Goal: Transaction & Acquisition: Obtain resource

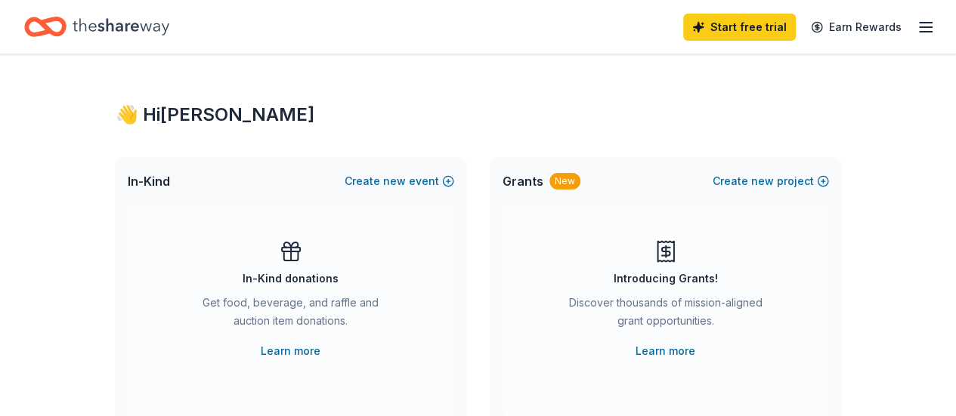
click at [917, 32] on icon "button" at bounding box center [926, 27] width 18 height 18
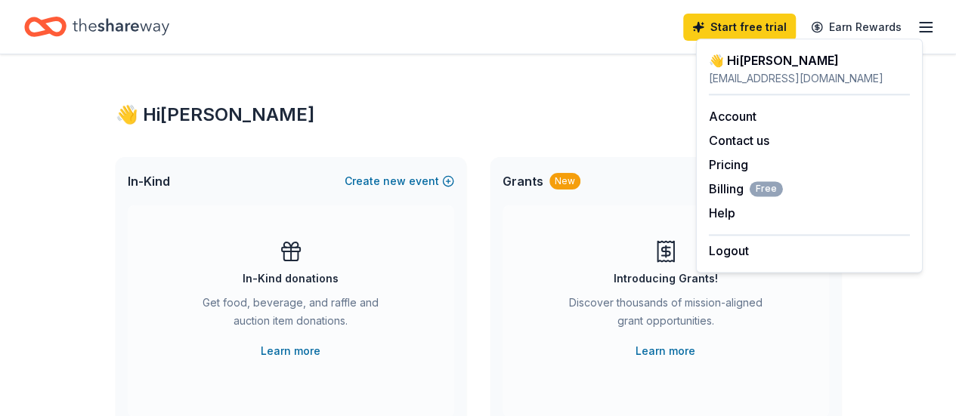
click at [458, 325] on div "In-Kind Create new event In-Kind donations Get food, beverage, and raffle and a…" at bounding box center [291, 293] width 351 height 272
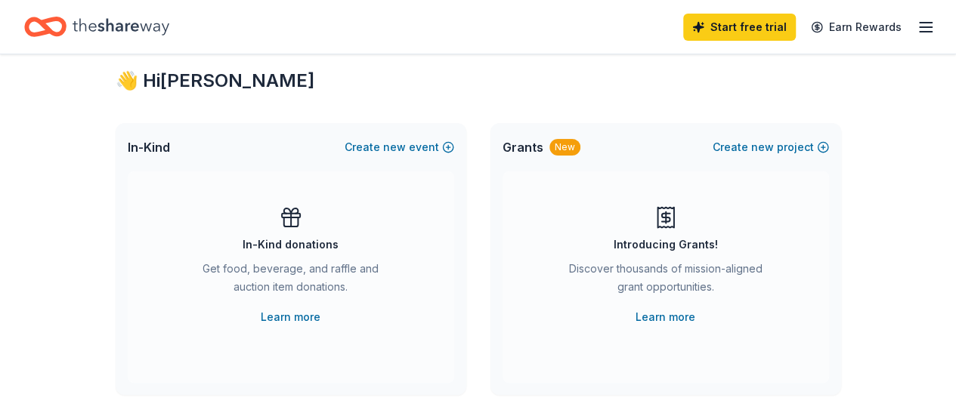
scroll to position [51, 0]
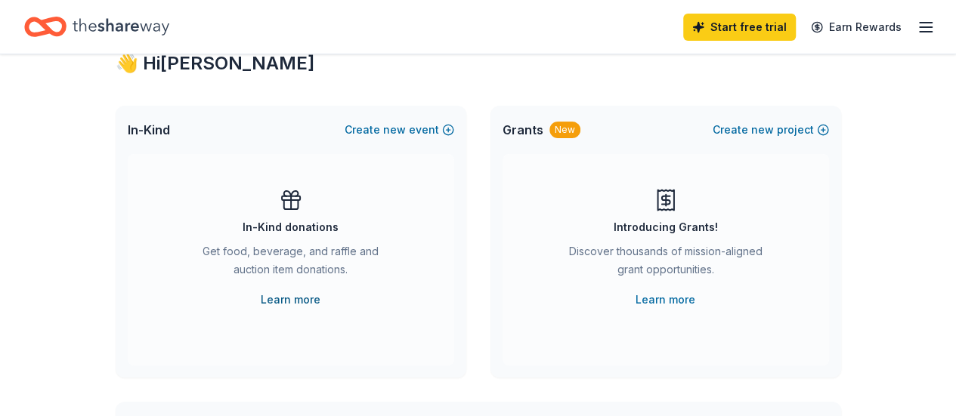
click at [314, 301] on link "Learn more" at bounding box center [291, 300] width 60 height 18
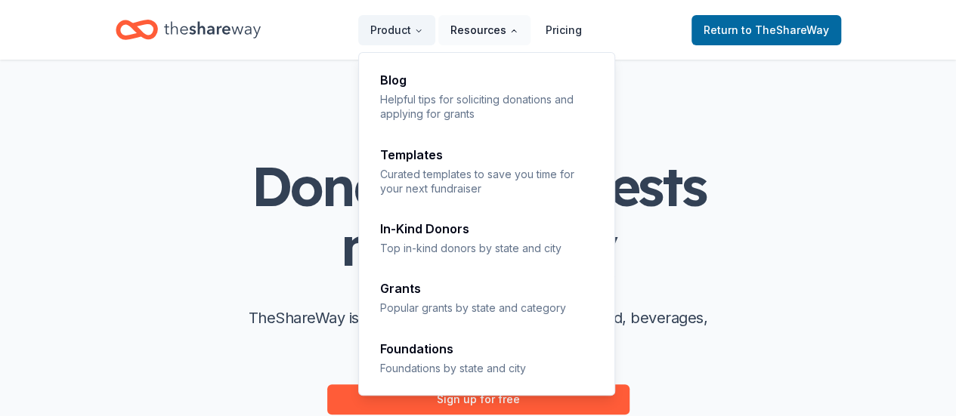
click at [467, 25] on button "Resources" at bounding box center [484, 30] width 92 height 30
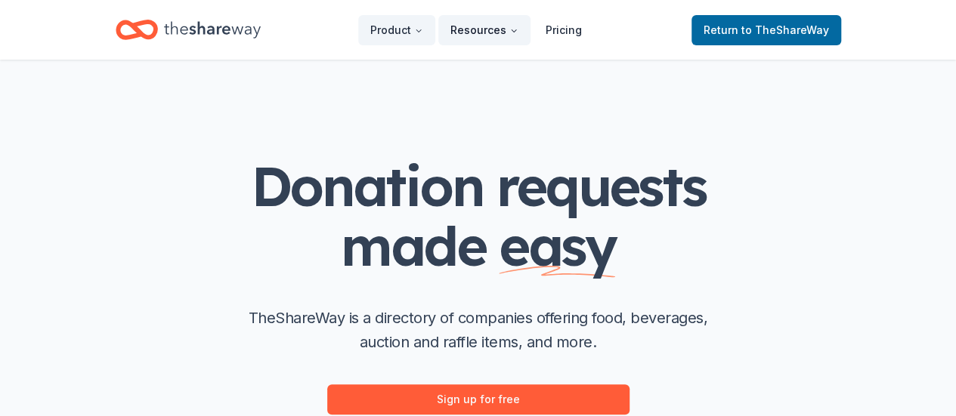
click at [467, 25] on button "Resources" at bounding box center [484, 30] width 92 height 30
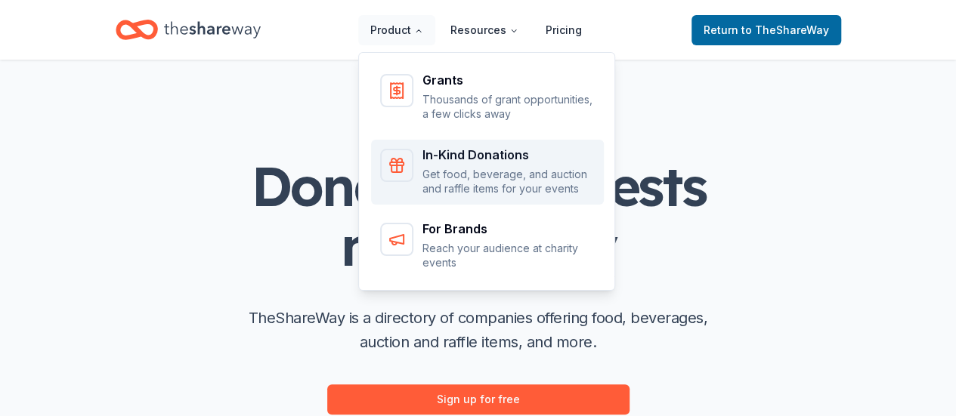
click at [465, 175] on p "Get food, beverage, and auction and raffle items for your events" at bounding box center [508, 181] width 172 height 29
click at [449, 150] on div "In-Kind Donations" at bounding box center [508, 155] width 172 height 12
click at [441, 164] on div "In-Kind Donations Get food, beverage, and auction and raffle items for your eve…" at bounding box center [508, 173] width 172 height 48
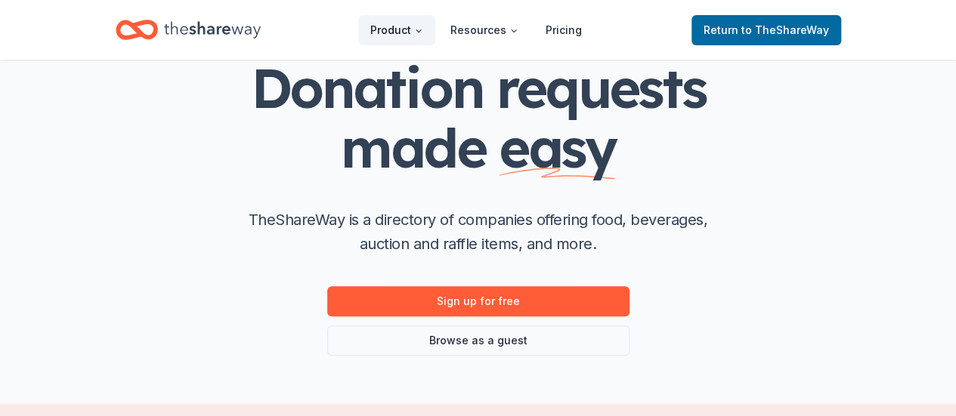
scroll to position [107, 0]
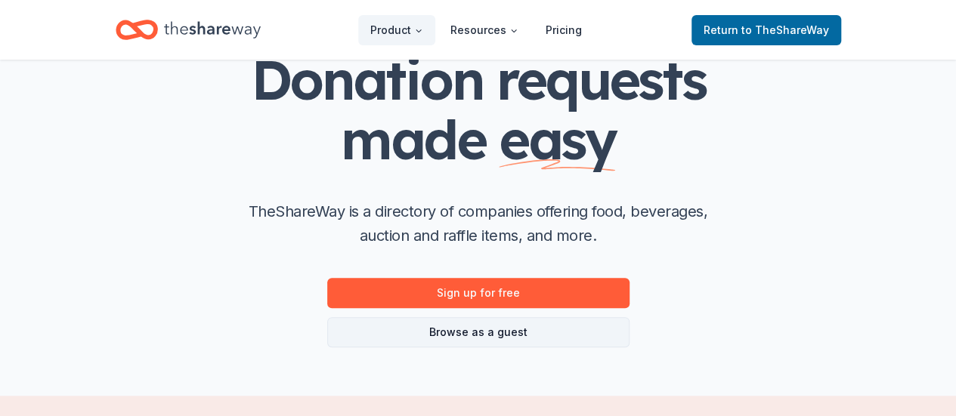
click at [473, 329] on link "Browse as a guest" at bounding box center [478, 332] width 302 height 30
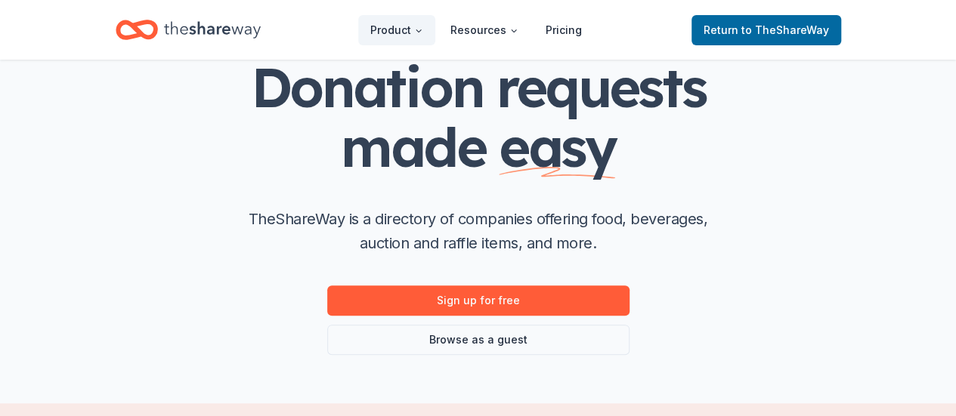
scroll to position [107, 0]
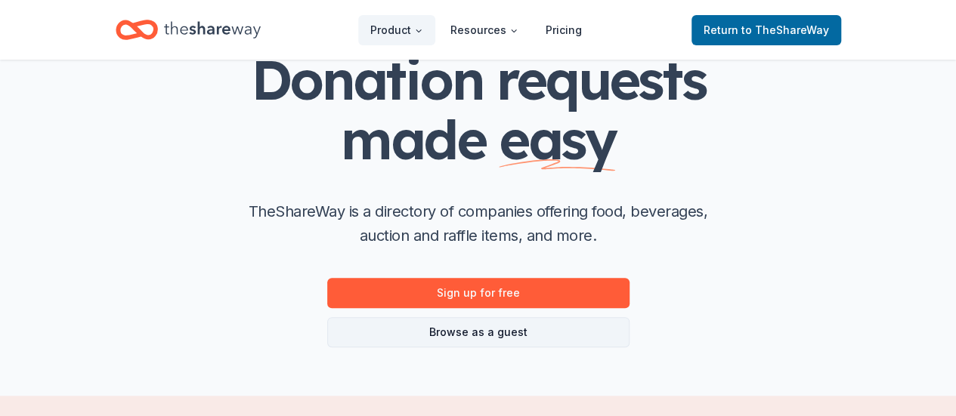
click at [473, 329] on link "Browse as a guest" at bounding box center [478, 332] width 302 height 30
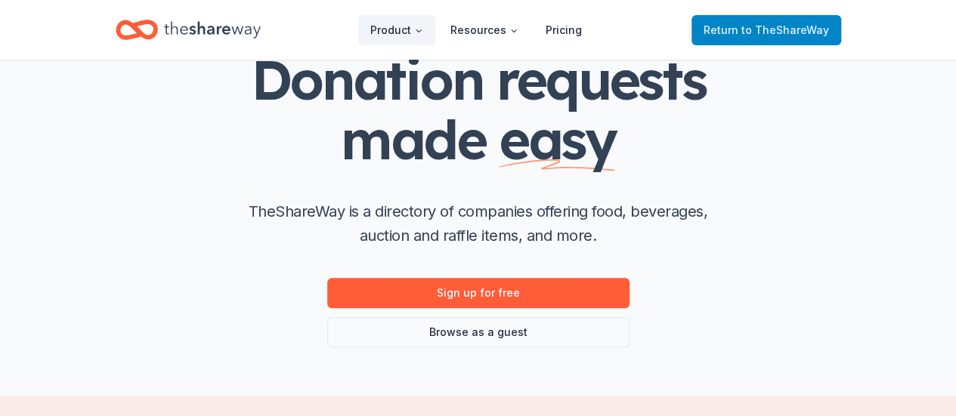
click at [723, 32] on span "Return to TheShareWay" at bounding box center [766, 30] width 125 height 18
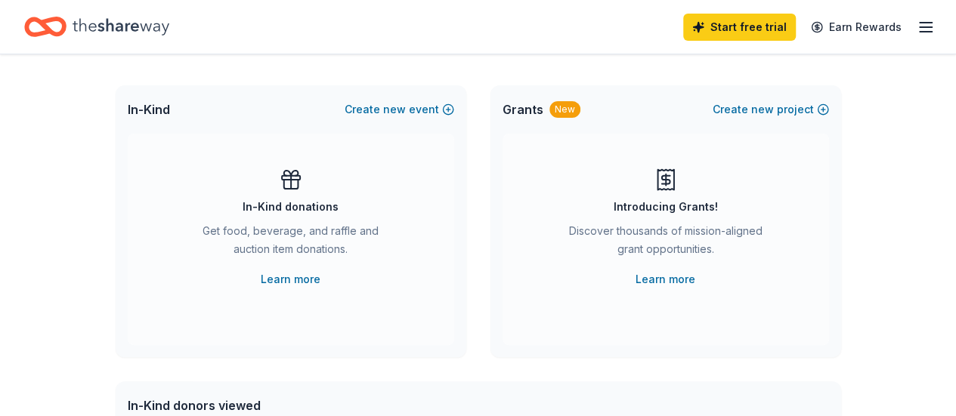
scroll to position [79, 0]
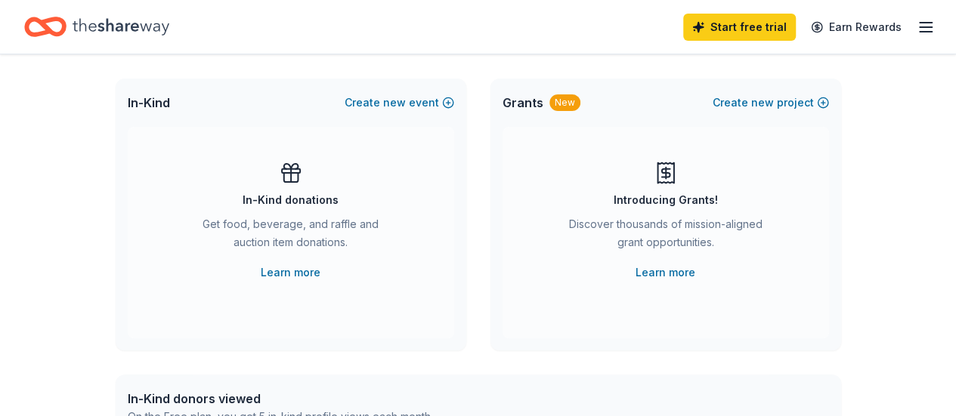
click at [917, 23] on icon "button" at bounding box center [926, 27] width 18 height 18
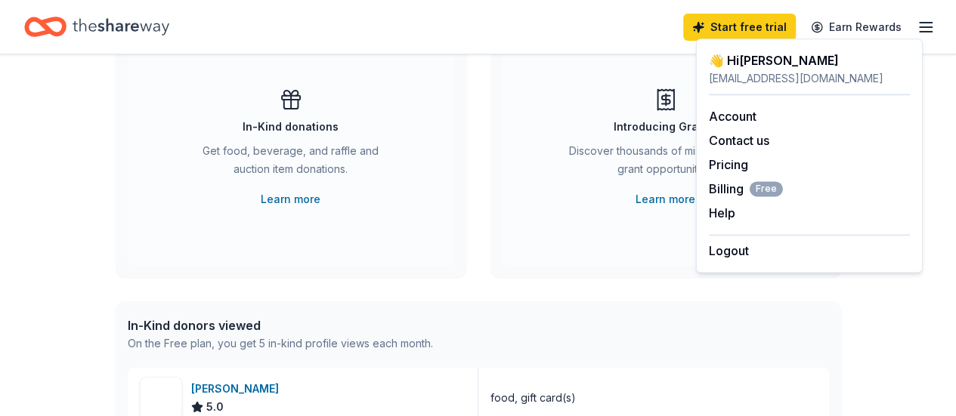
scroll to position [153, 0]
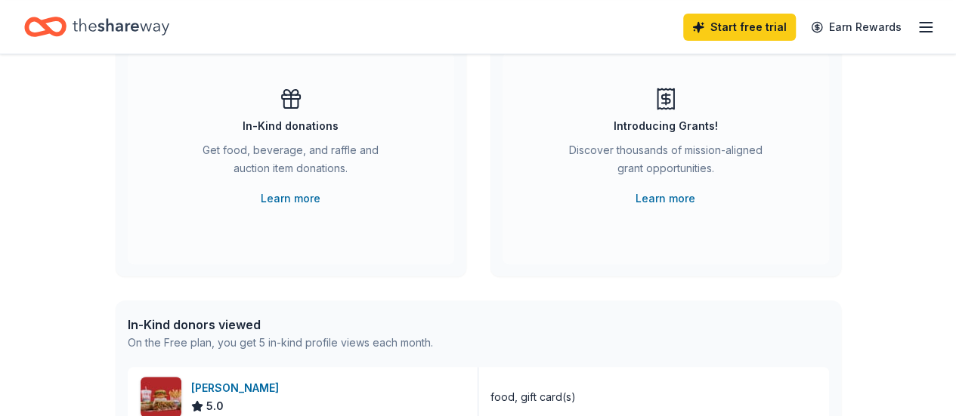
drag, startPoint x: 585, startPoint y: 314, endPoint x: 443, endPoint y: 309, distance: 142.1
click at [443, 309] on div "In-Kind donors viewed On the Free plan, you get 5 in-kind profile views each mo…" at bounding box center [478, 334] width 725 height 66
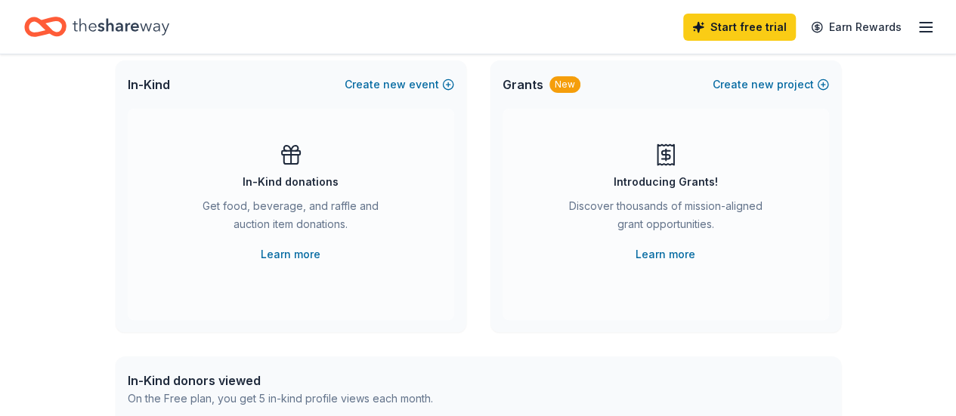
scroll to position [0, 0]
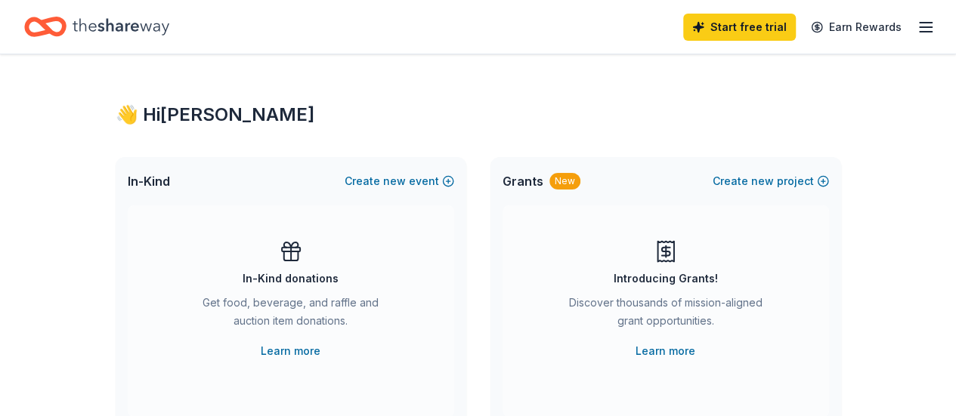
click at [138, 34] on icon "Home" at bounding box center [121, 26] width 97 height 31
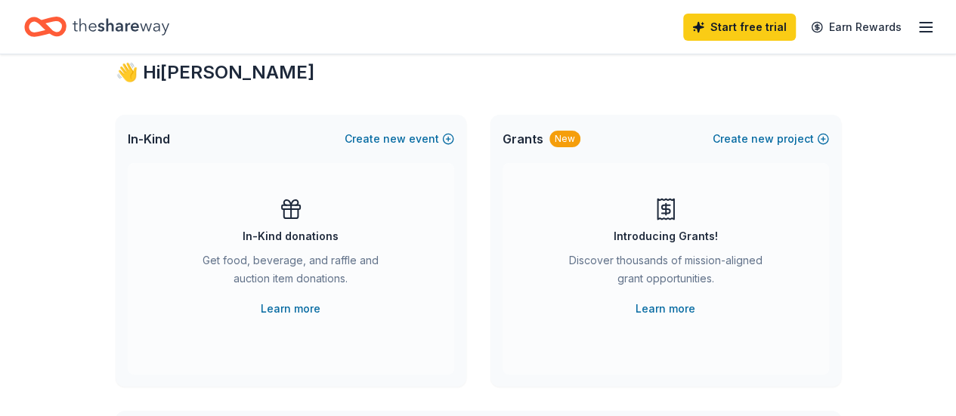
scroll to position [44, 0]
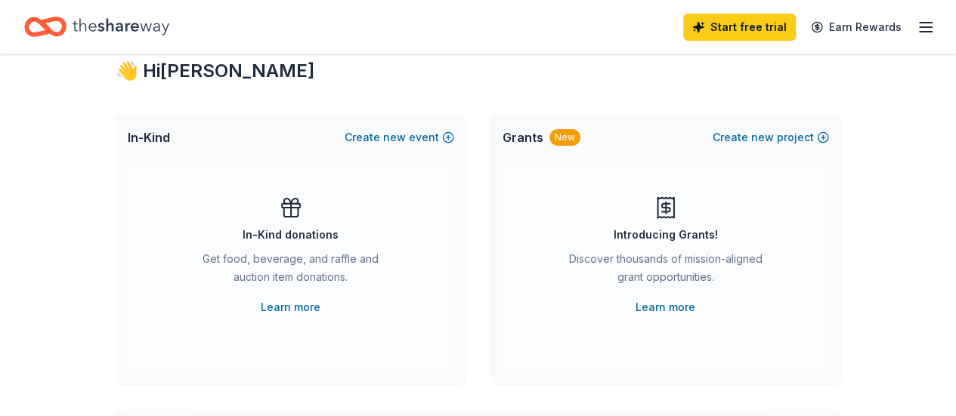
click at [157, 29] on icon "Home" at bounding box center [121, 26] width 97 height 31
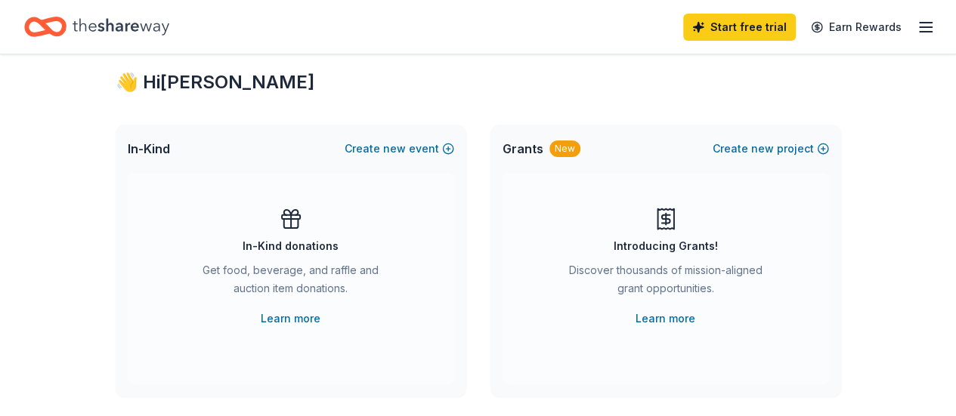
scroll to position [0, 0]
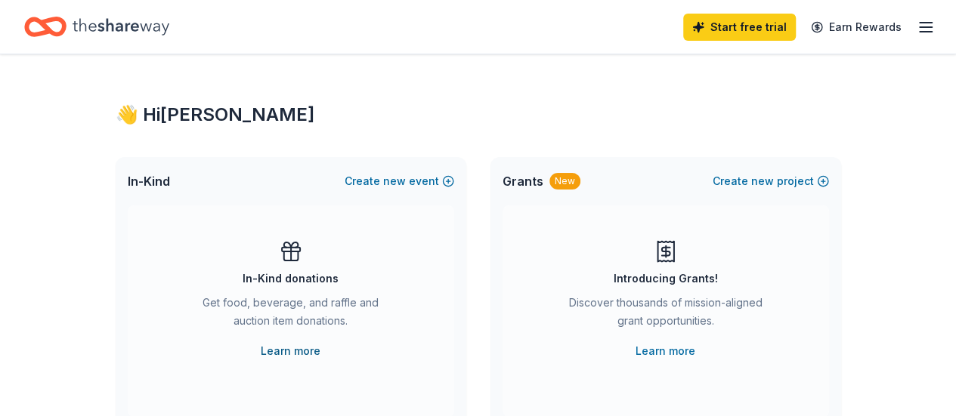
click at [278, 354] on link "Learn more" at bounding box center [291, 351] width 60 height 18
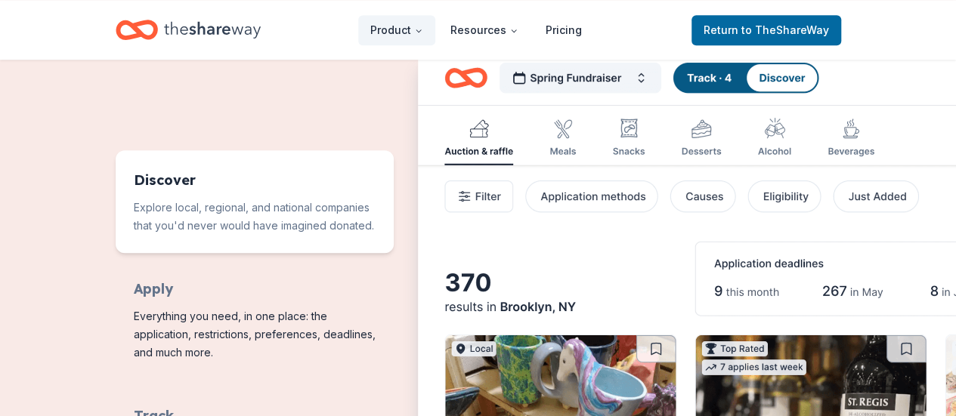
scroll to position [735, 0]
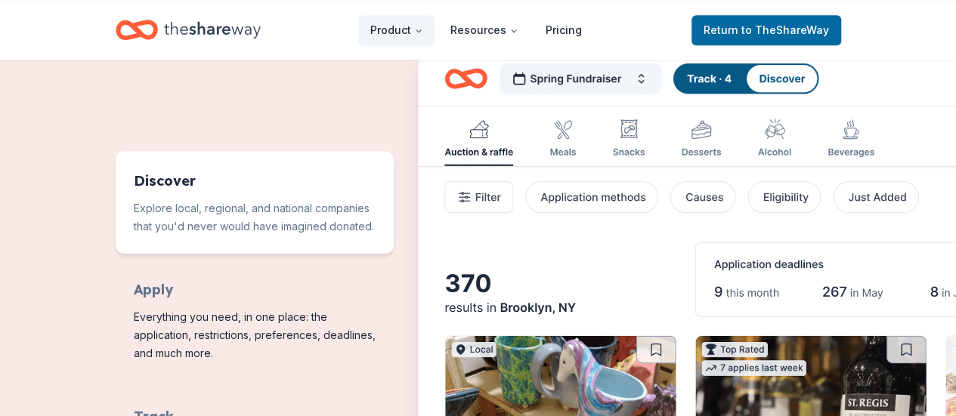
click at [494, 155] on img "Features for running your books" at bounding box center [805, 324] width 774 height 546
click at [475, 159] on img "Features for running your books" at bounding box center [805, 324] width 774 height 546
click at [482, 150] on img "Features for running your books" at bounding box center [805, 324] width 774 height 546
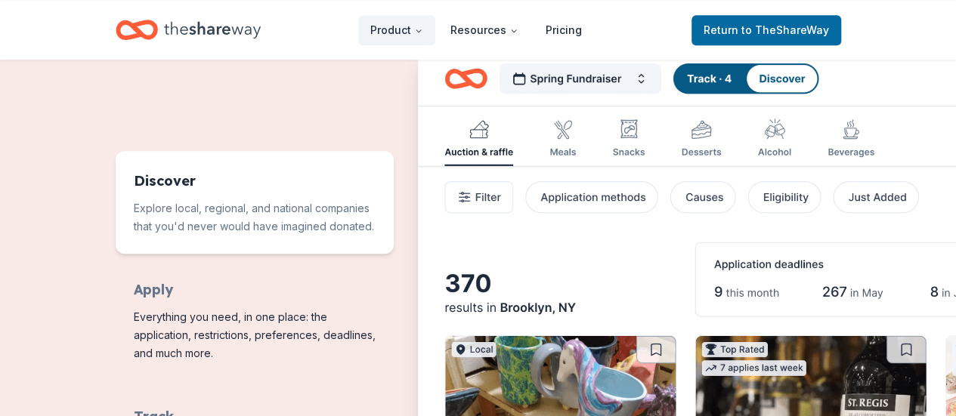
click at [482, 150] on img "Features for running your books" at bounding box center [805, 324] width 774 height 546
click at [462, 156] on img "Features for running your books" at bounding box center [805, 324] width 774 height 546
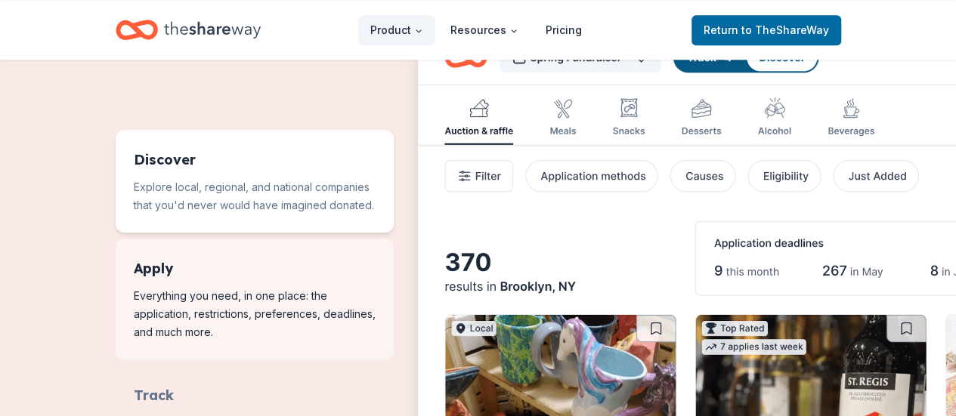
scroll to position [761, 0]
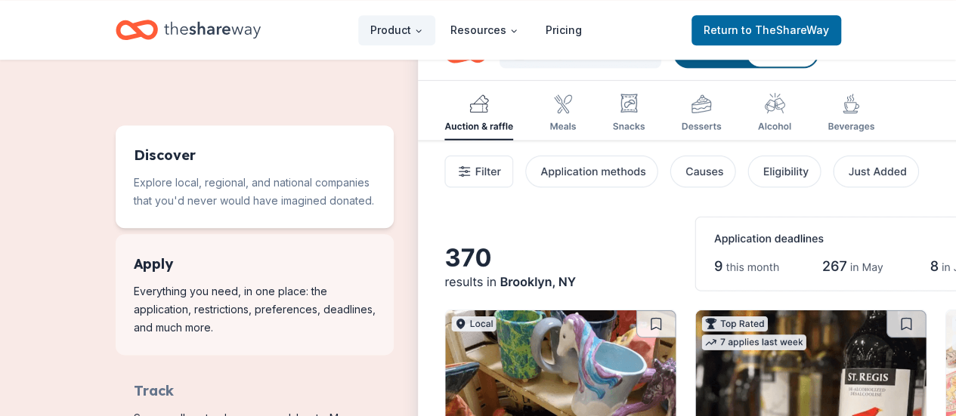
drag, startPoint x: 289, startPoint y: 271, endPoint x: 218, endPoint y: 276, distance: 70.5
click at [218, 276] on span "Features for running your books" at bounding box center [255, 294] width 278 height 121
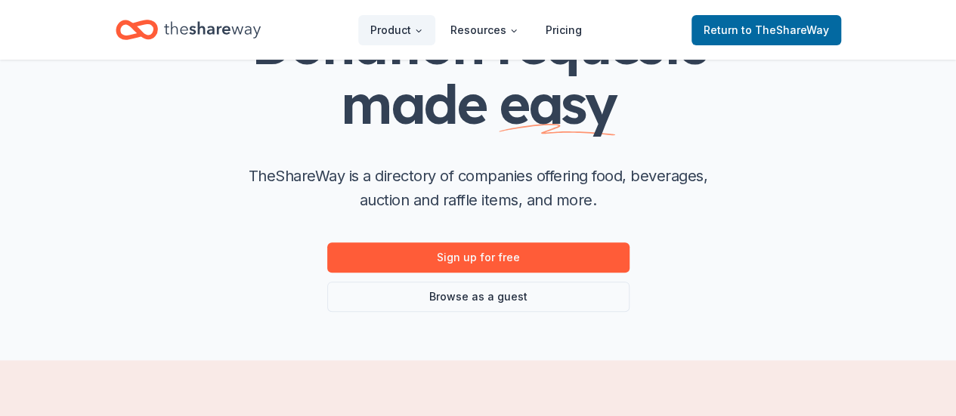
scroll to position [143, 0]
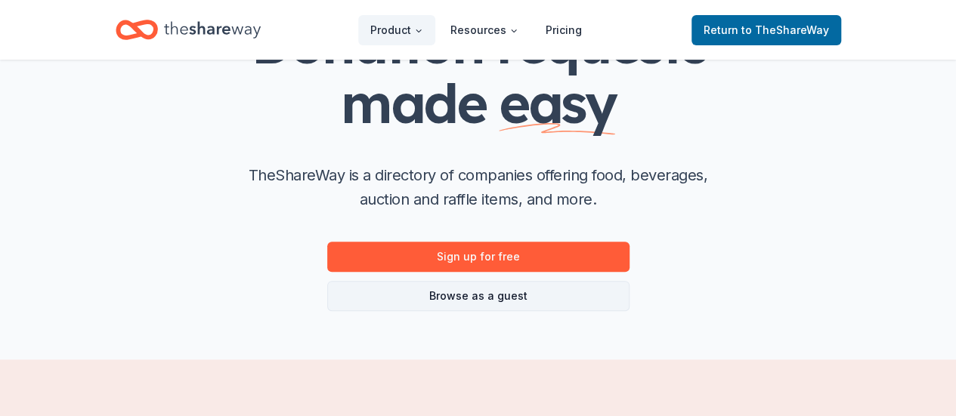
click at [478, 305] on link "Browse as a guest" at bounding box center [478, 296] width 302 height 30
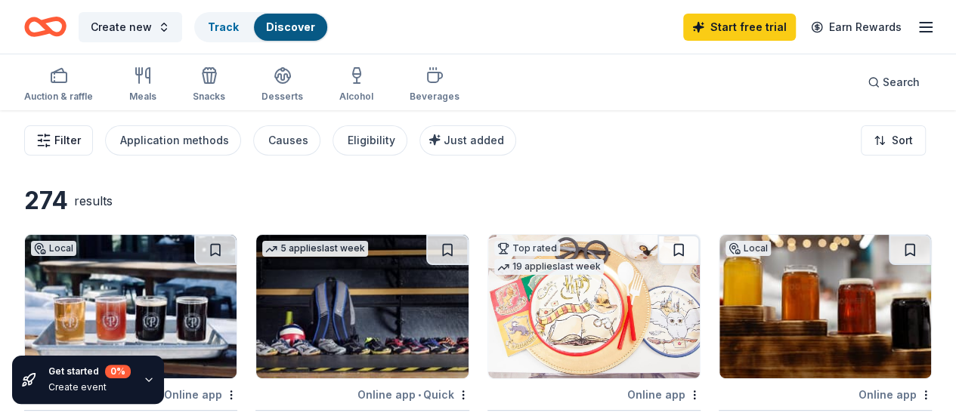
click at [72, 129] on button "Filter" at bounding box center [58, 140] width 69 height 30
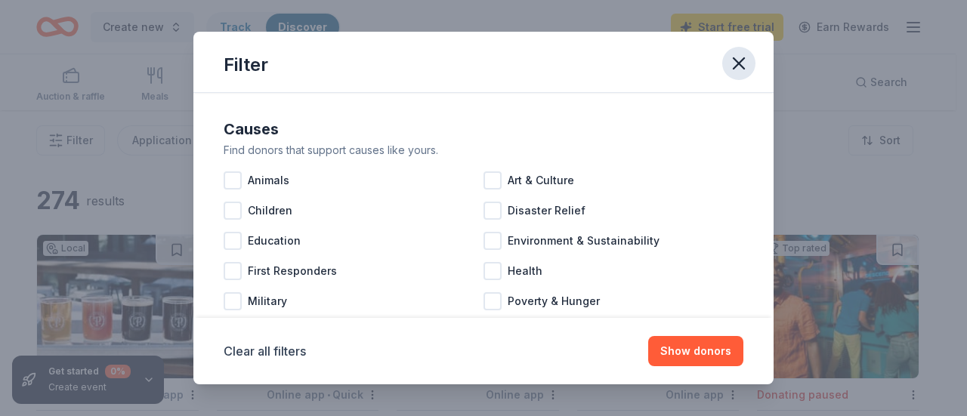
click at [747, 64] on icon "button" at bounding box center [738, 63] width 21 height 21
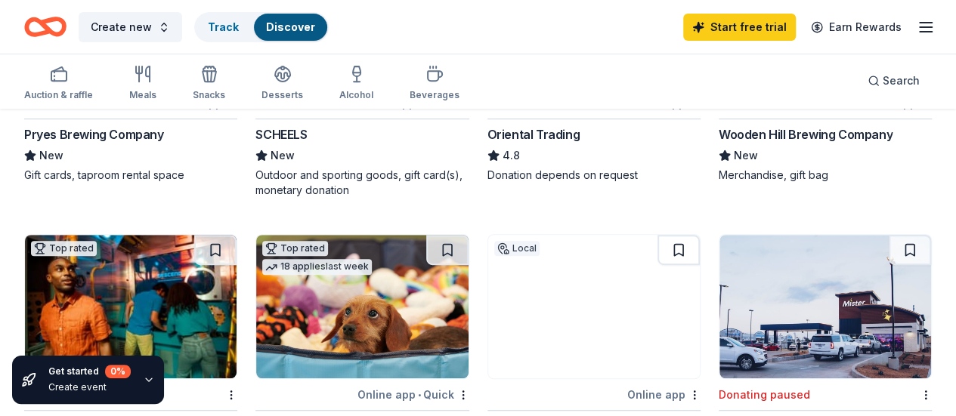
scroll to position [478, 0]
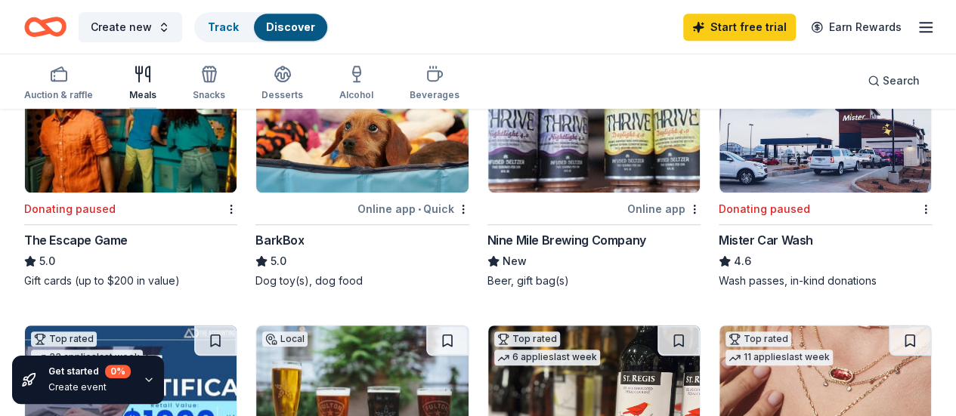
click at [144, 82] on icon "button" at bounding box center [143, 74] width 18 height 18
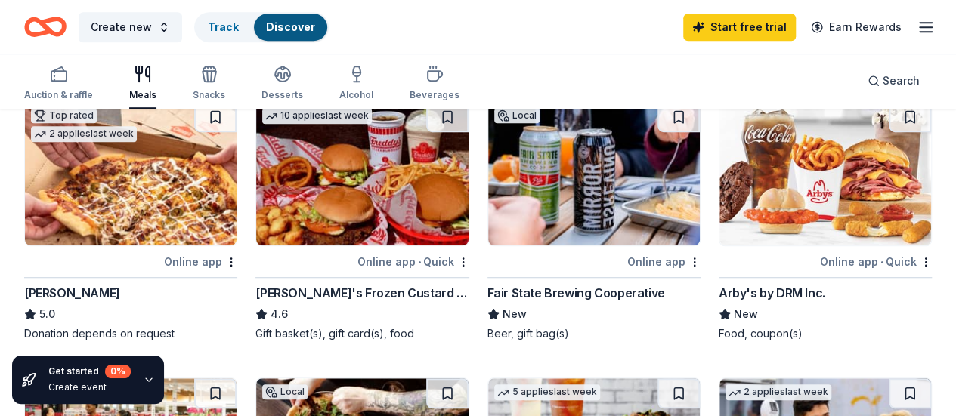
scroll to position [427, 0]
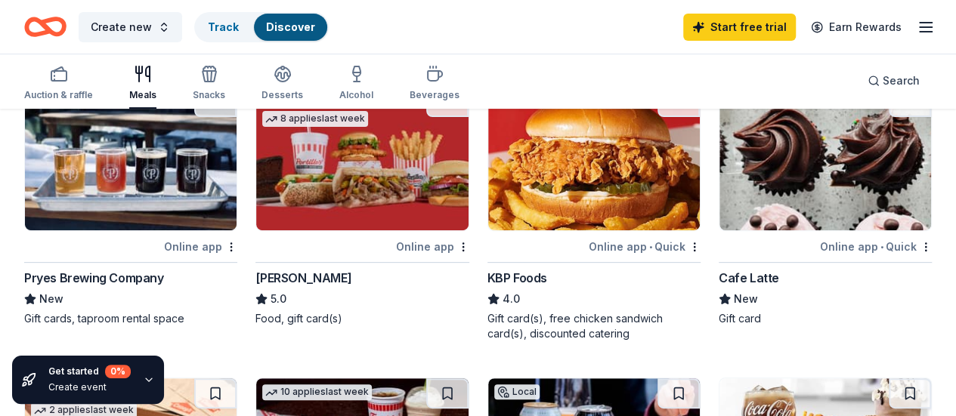
scroll to position [0, 0]
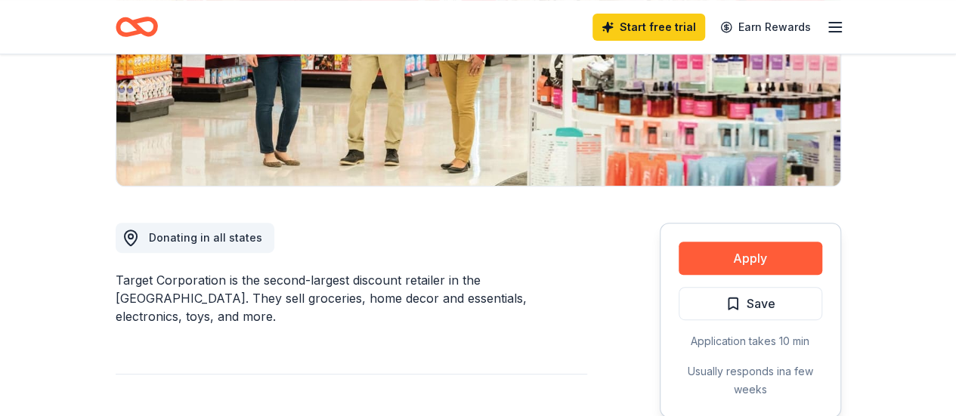
scroll to position [287, 0]
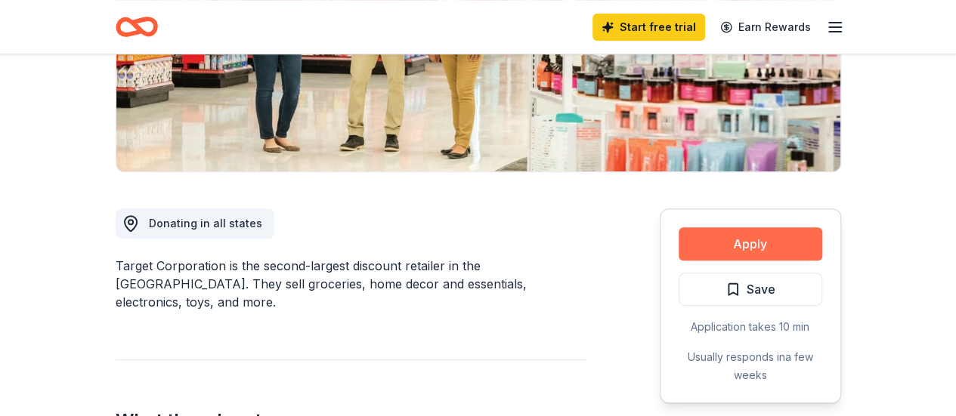
click at [753, 238] on button "Apply" at bounding box center [751, 243] width 144 height 33
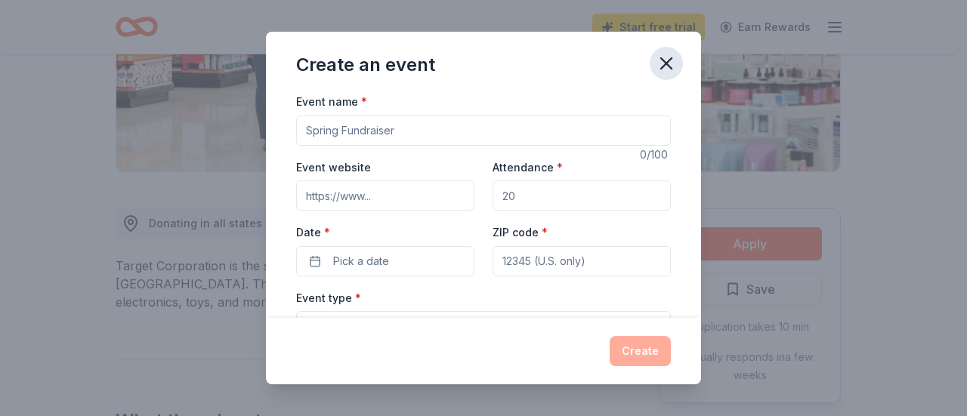
click at [674, 61] on icon "button" at bounding box center [666, 63] width 21 height 21
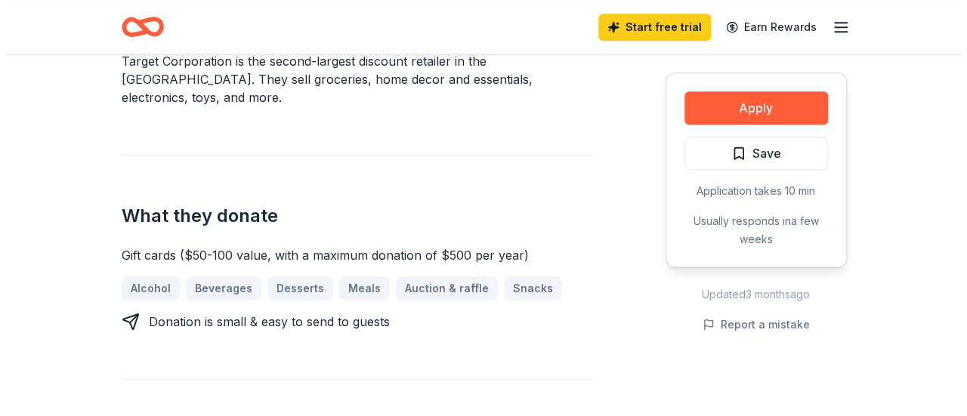
scroll to position [493, 0]
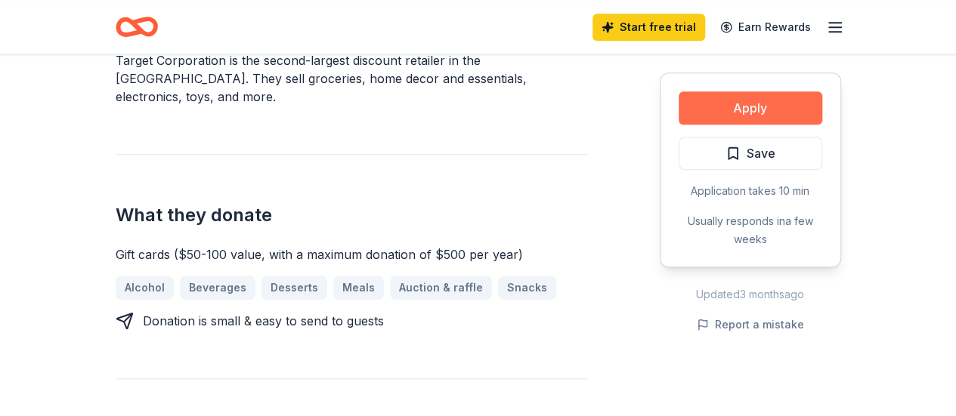
click at [758, 108] on button "Apply" at bounding box center [751, 107] width 144 height 33
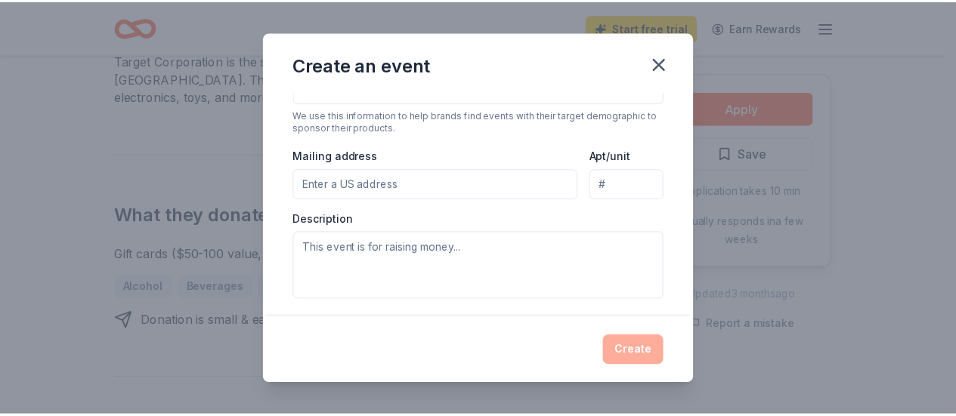
scroll to position [308, 0]
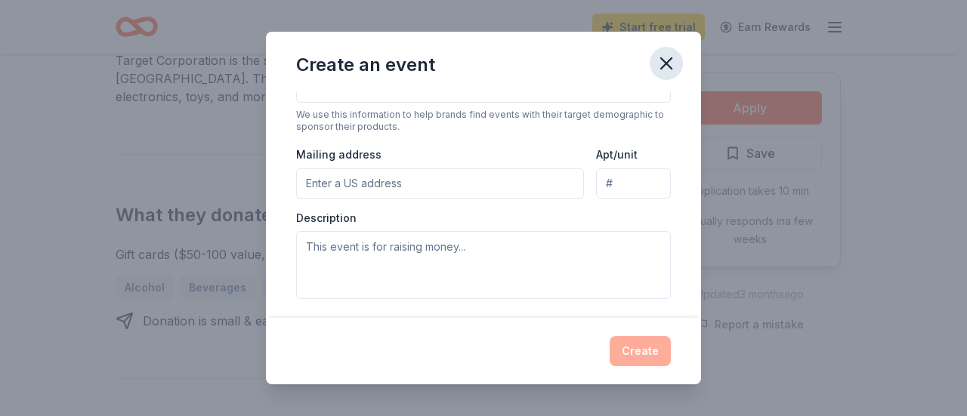
click at [673, 64] on icon "button" at bounding box center [666, 63] width 21 height 21
